Goal: Task Accomplishment & Management: Complete application form

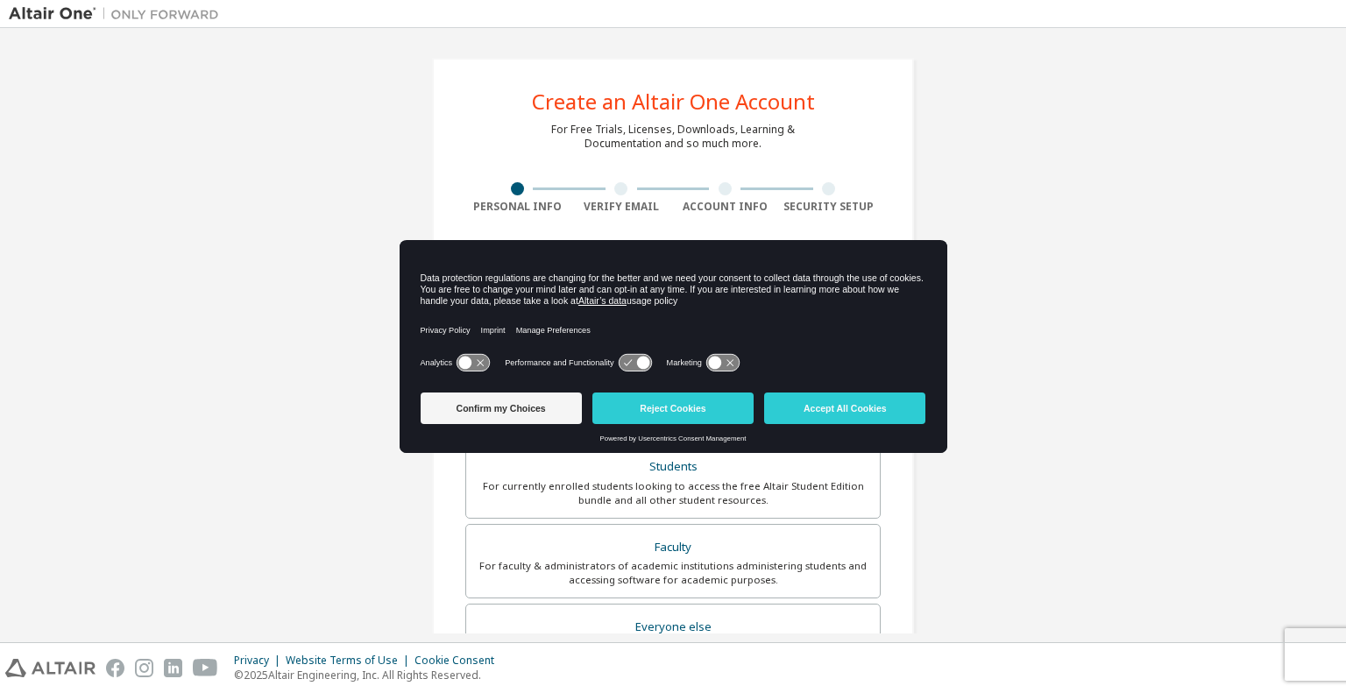
click at [634, 364] on icon at bounding box center [634, 363] width 32 height 17
click at [533, 420] on button "Confirm my Choices" at bounding box center [501, 408] width 161 height 32
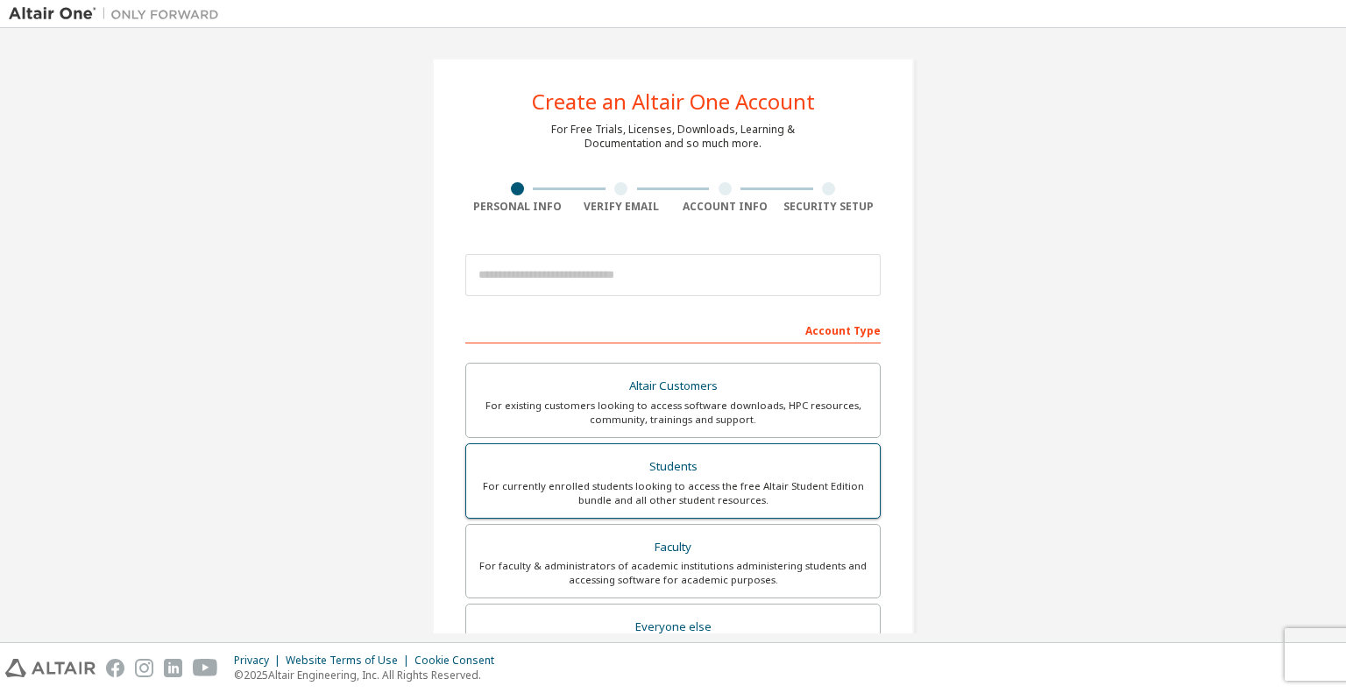
click at [680, 488] on div "For currently enrolled students looking to access the free Altair Student Editi…" at bounding box center [673, 493] width 392 height 28
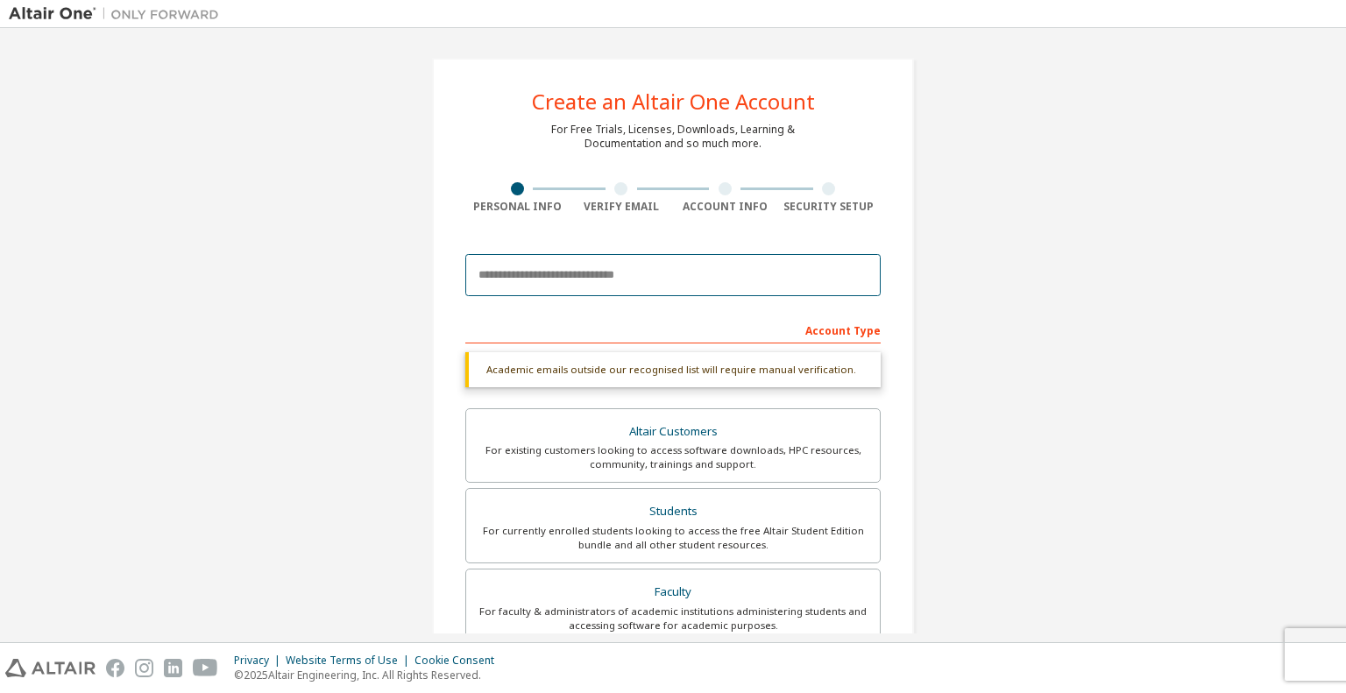
click at [661, 256] on input "email" at bounding box center [672, 275] width 415 height 42
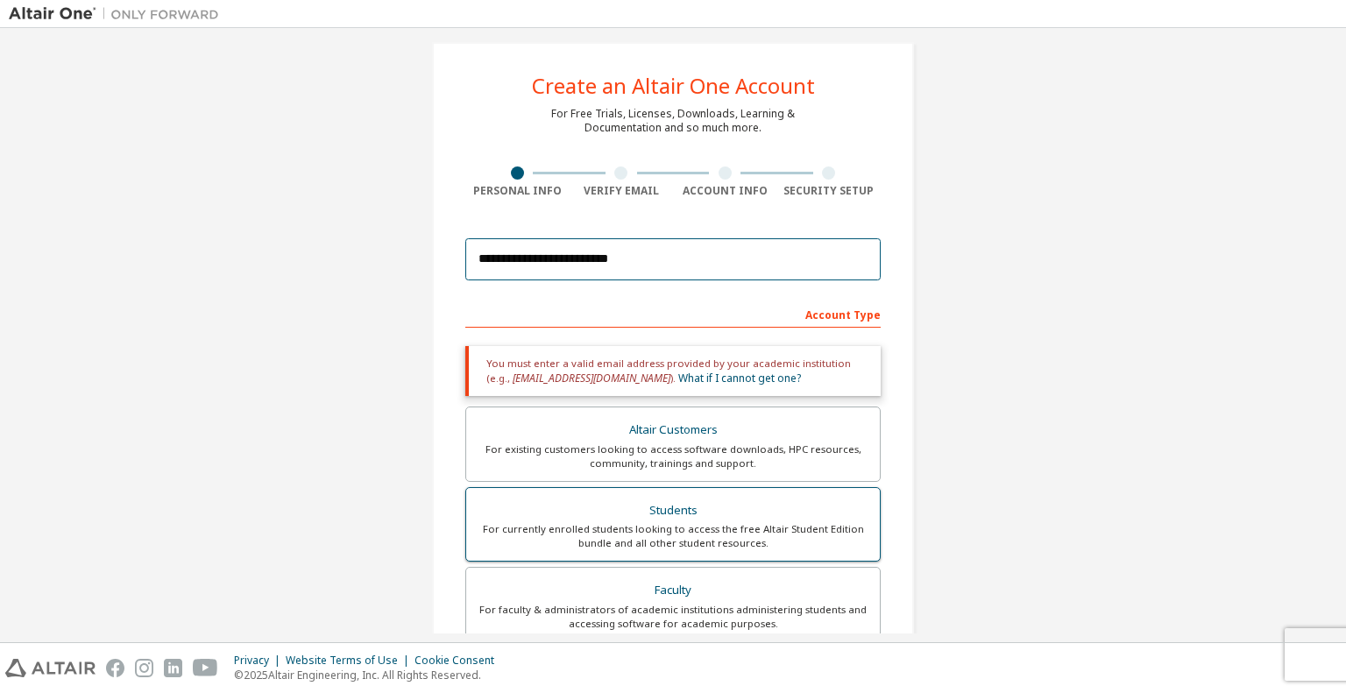
scroll to position [14, 0]
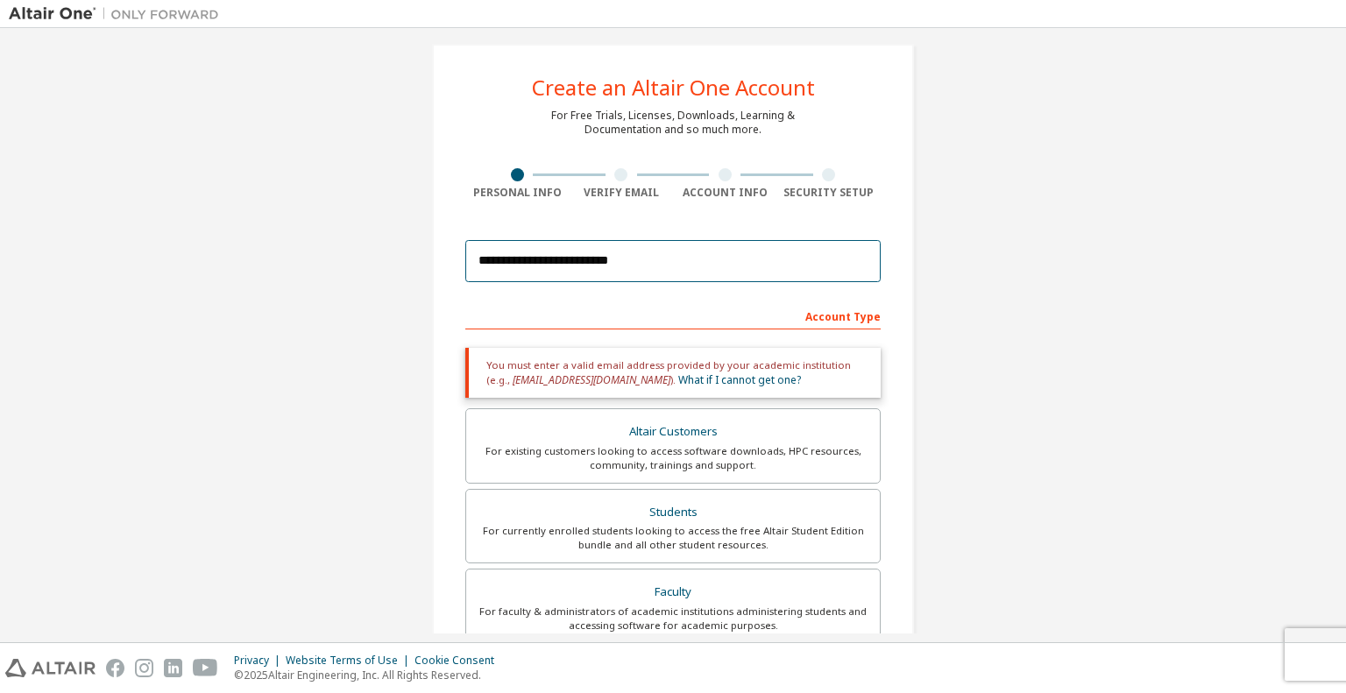
click at [568, 261] on input "**********" at bounding box center [672, 261] width 415 height 42
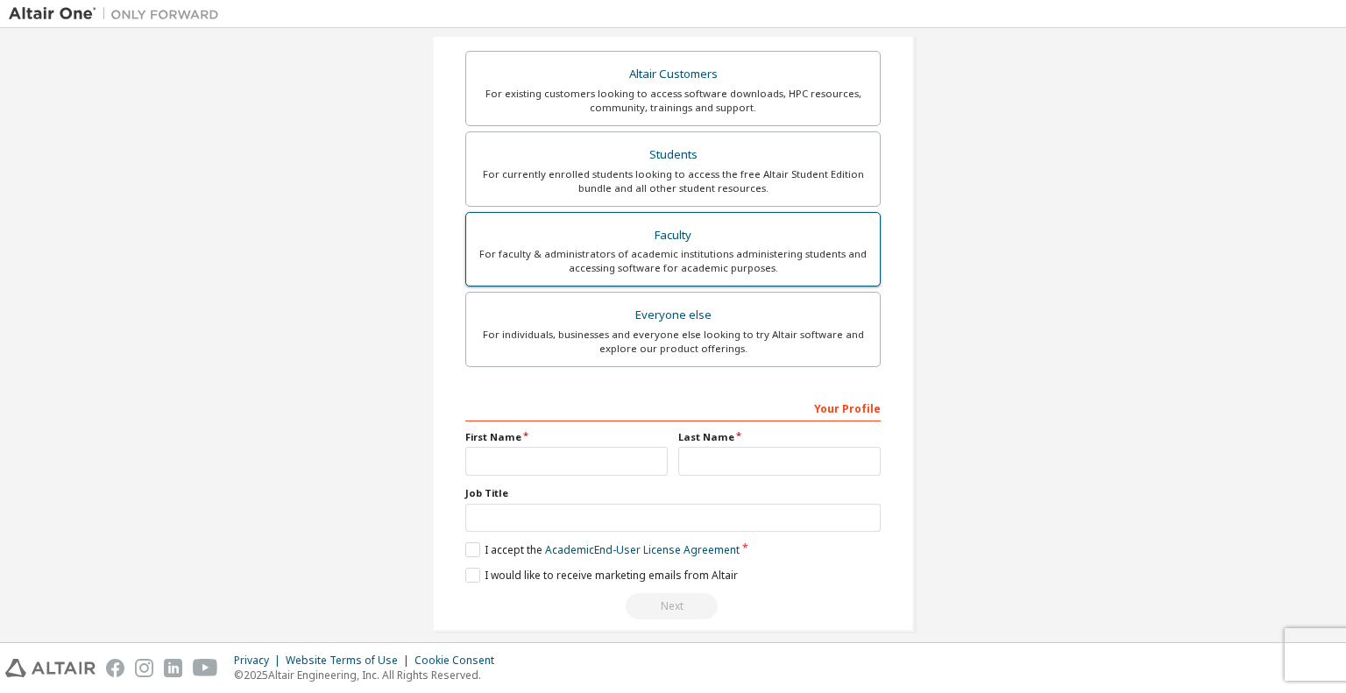
scroll to position [327, 0]
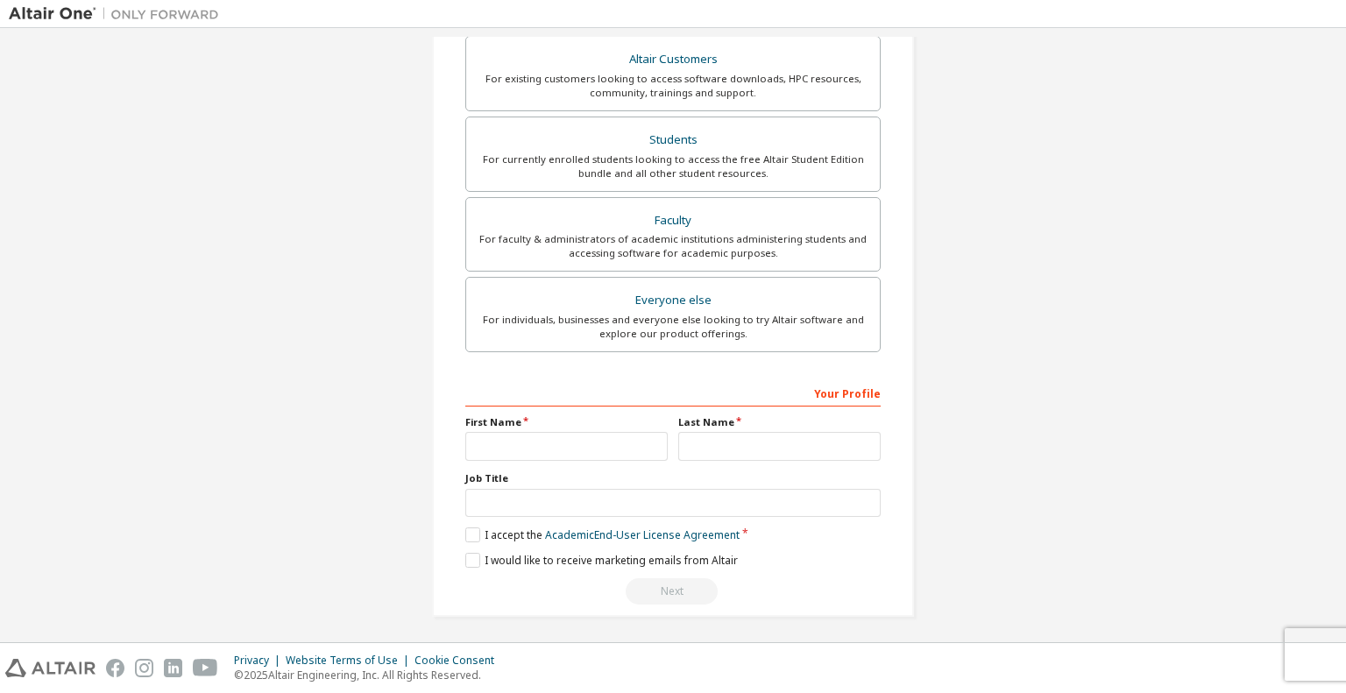
type input "**********"
click at [571, 447] on input "text" at bounding box center [566, 446] width 202 height 29
type input "****"
click at [715, 432] on input "text" at bounding box center [779, 446] width 202 height 29
click at [714, 437] on input "text" at bounding box center [779, 446] width 202 height 29
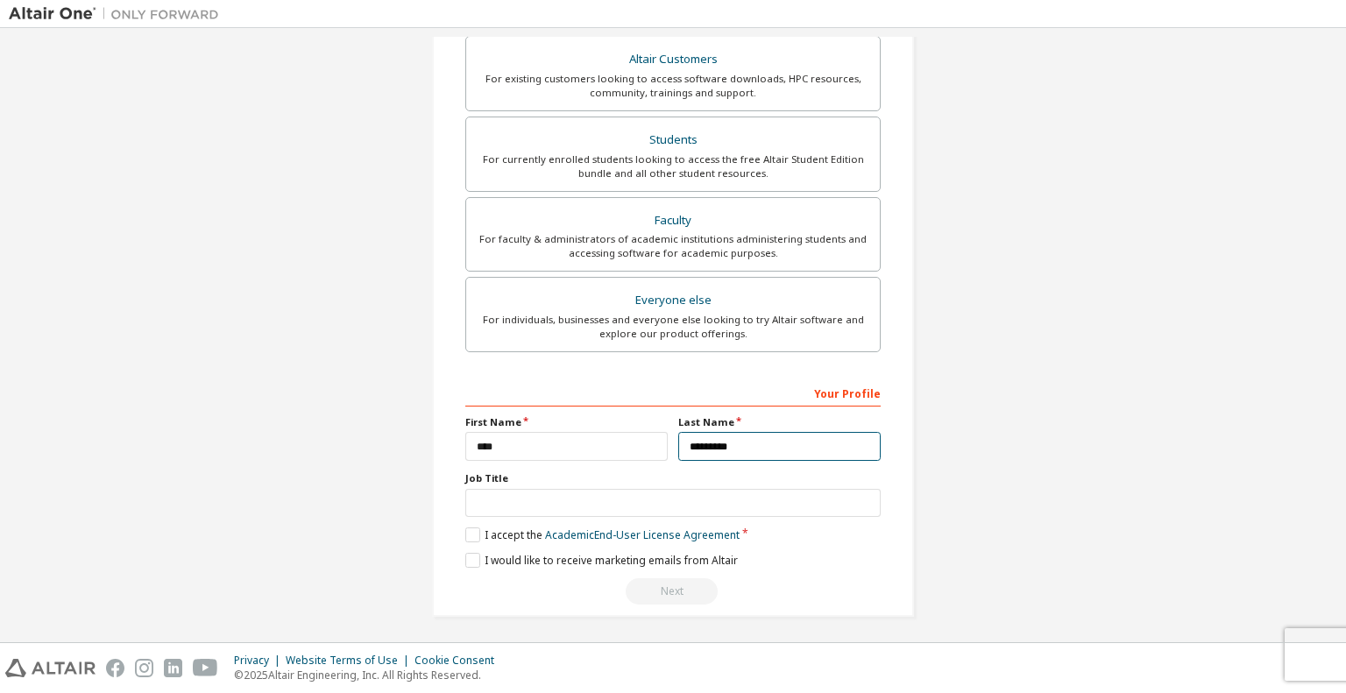
type input "*********"
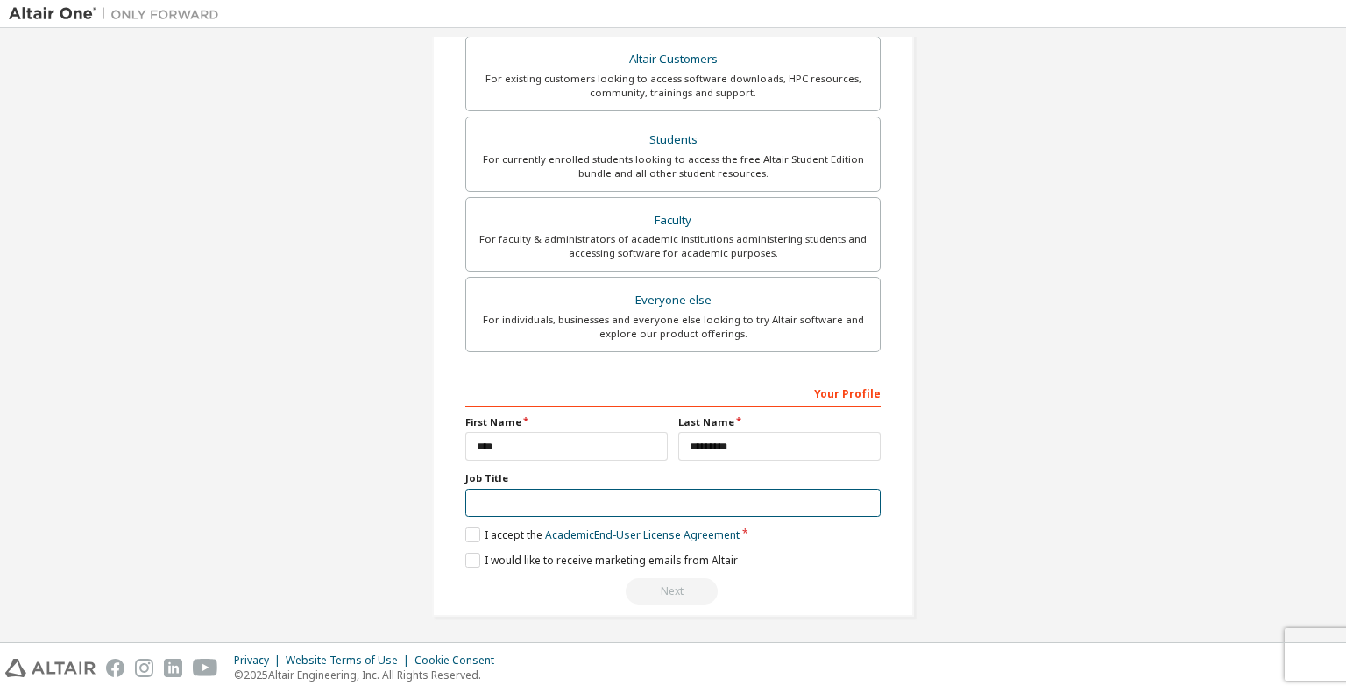
click at [527, 508] on input "text" at bounding box center [672, 503] width 415 height 29
type input "*******"
click at [470, 527] on label "I accept the Academic End-User License Agreement" at bounding box center [602, 534] width 274 height 15
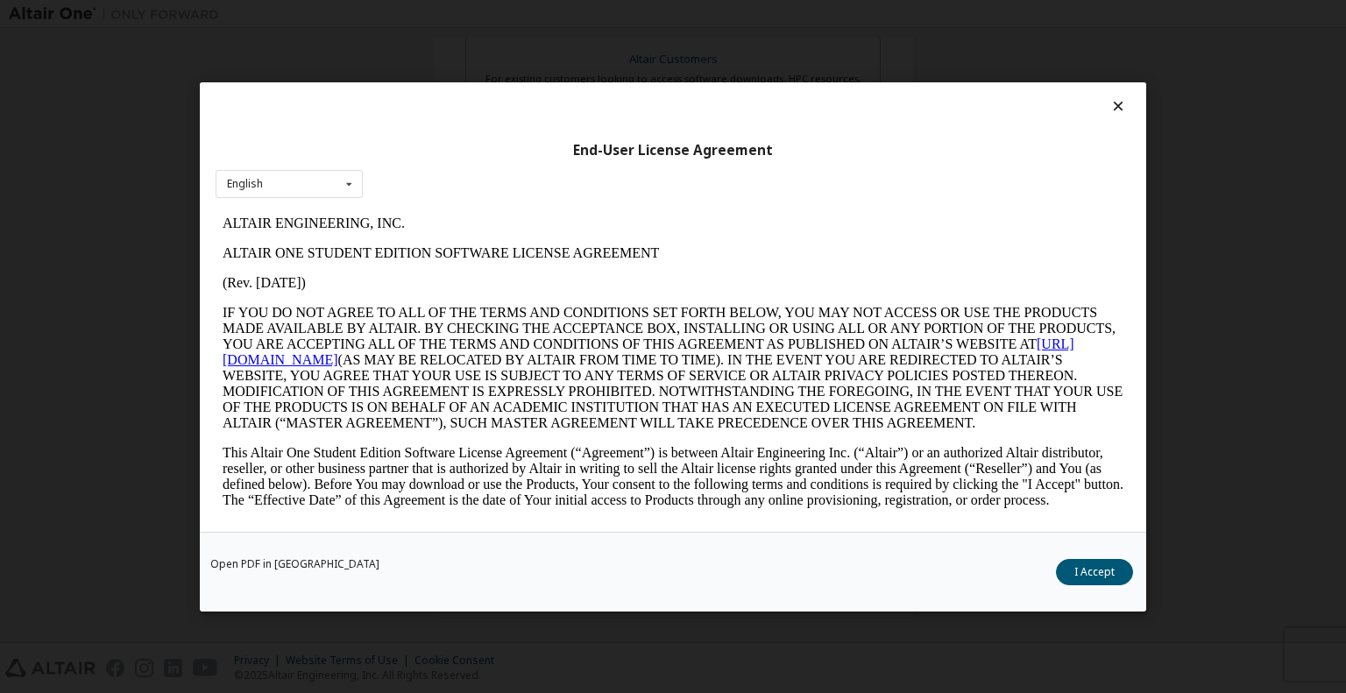
scroll to position [0, 0]
click at [1090, 556] on div "Open PDF in New Tab I Accept" at bounding box center [673, 571] width 946 height 80
drag, startPoint x: 1090, startPoint y: 556, endPoint x: 1090, endPoint y: 567, distance: 10.5
click at [1090, 567] on div "Open PDF in New Tab I Accept" at bounding box center [673, 571] width 946 height 80
click at [1090, 567] on button "I Accept" at bounding box center [1094, 571] width 77 height 26
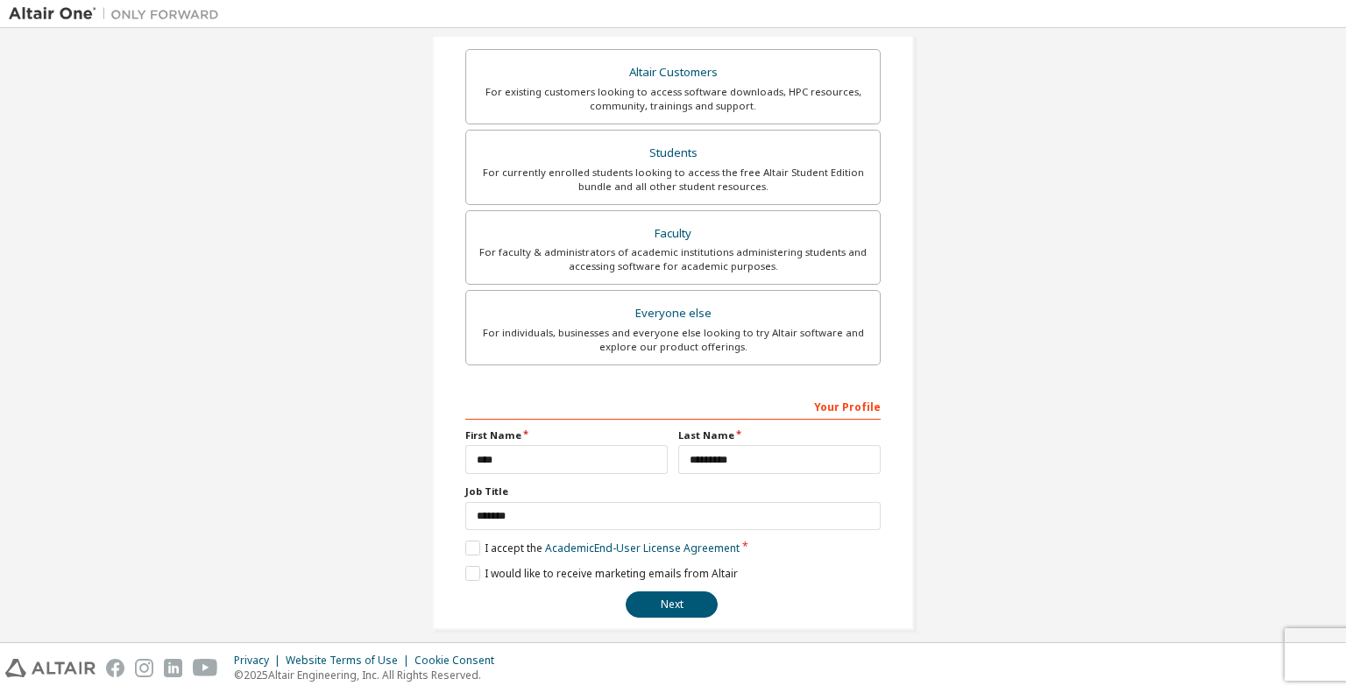
scroll to position [312, 0]
click at [676, 611] on button "Next" at bounding box center [671, 606] width 92 height 26
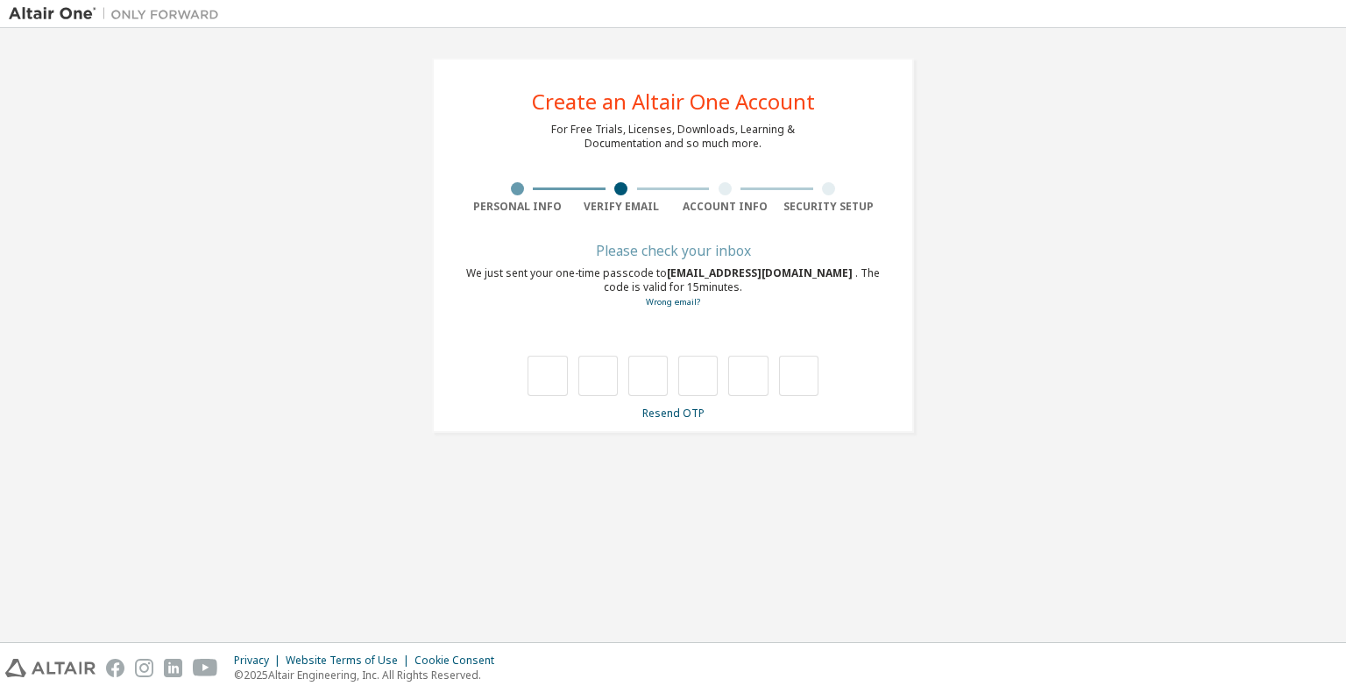
scroll to position [0, 0]
type input "*"
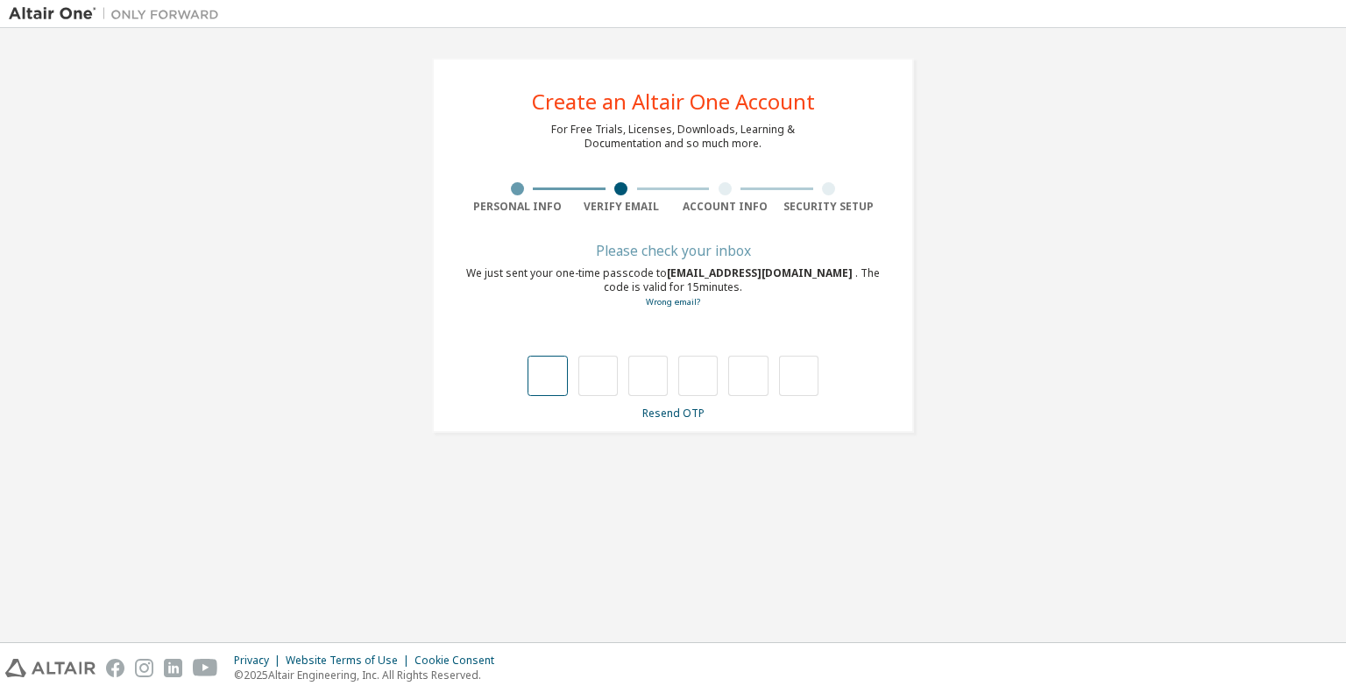
type input "*"
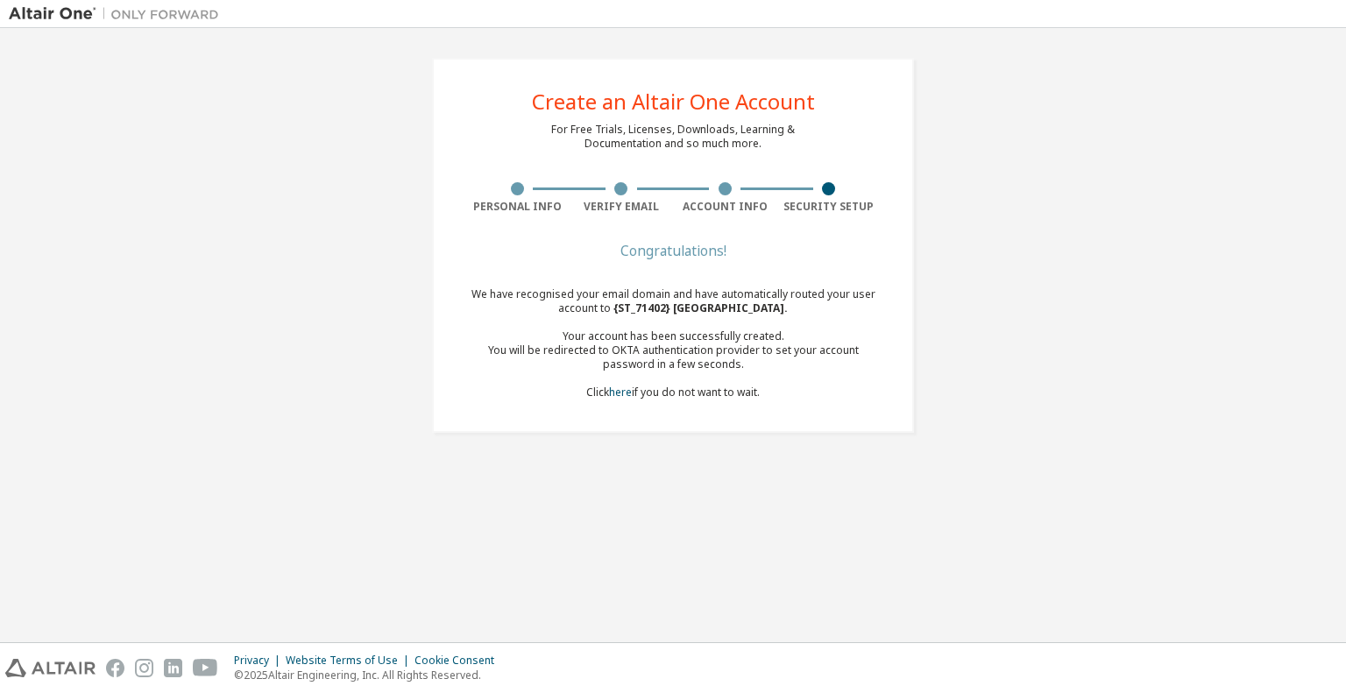
click at [670, 247] on div "Congratulations!" at bounding box center [672, 250] width 415 height 11
click at [617, 399] on link "here" at bounding box center [620, 392] width 23 height 15
